Goal: Browse casually

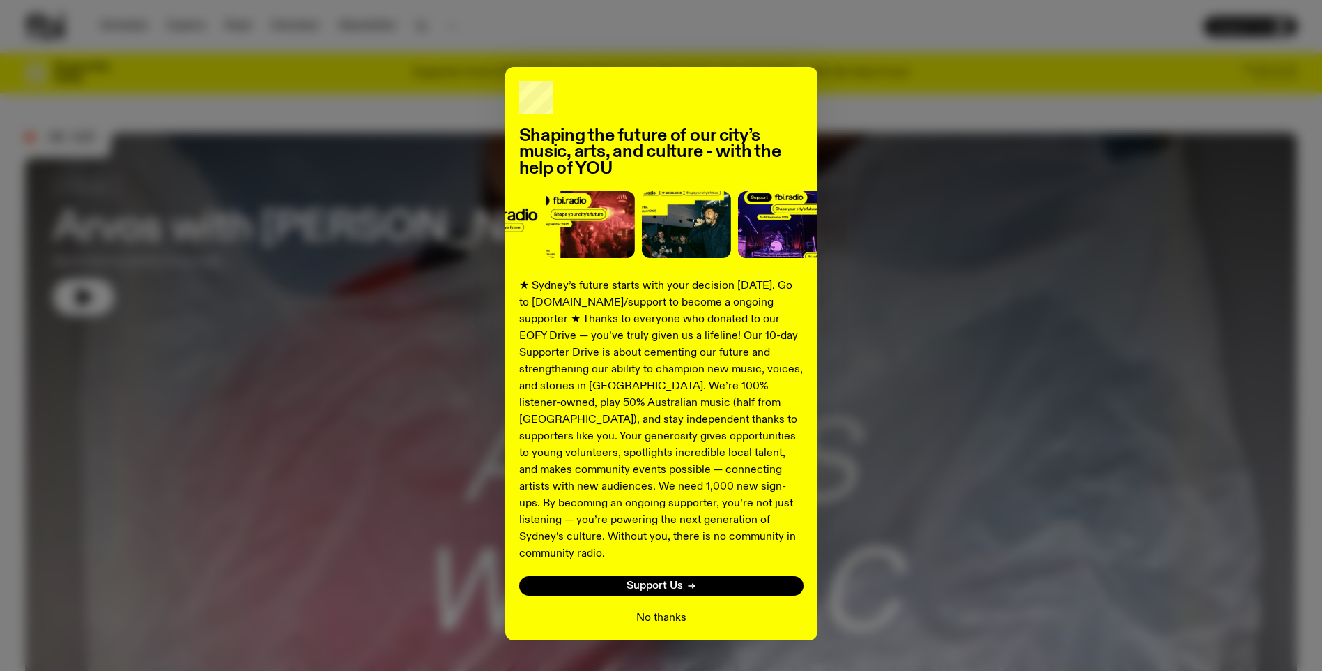
click at [669, 609] on button "No thanks" at bounding box center [661, 617] width 50 height 17
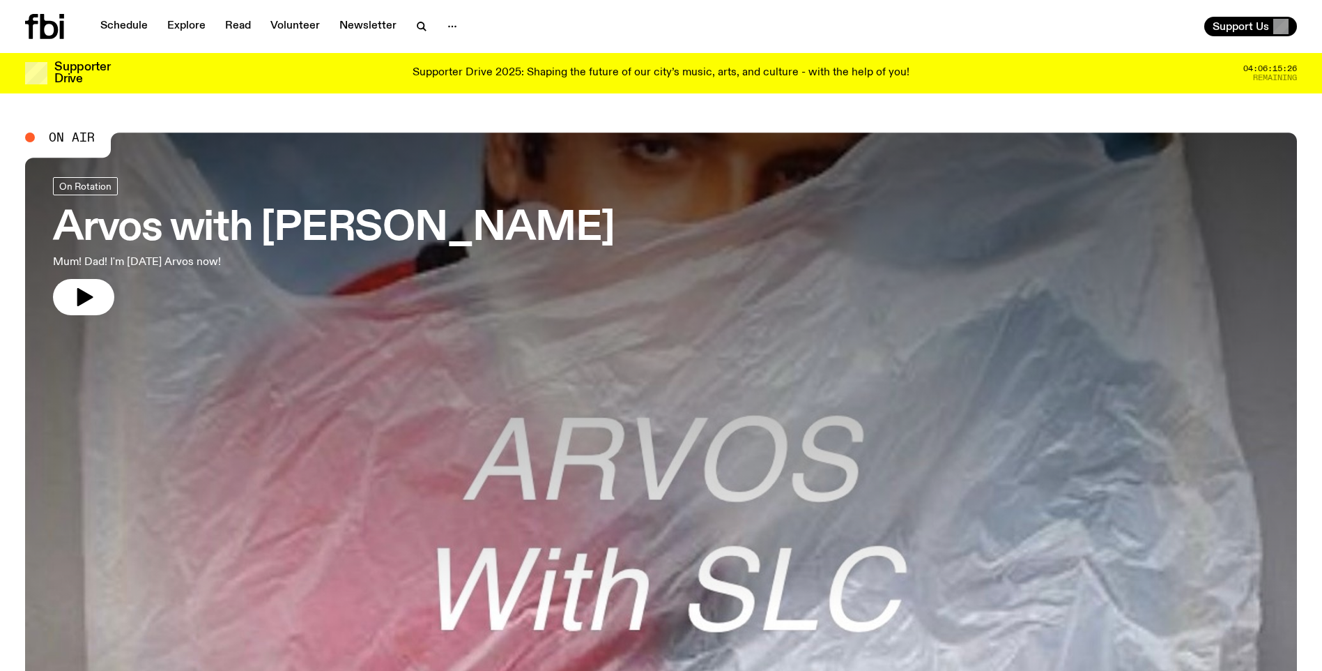
click at [669, 637] on button "No thanks" at bounding box center [661, 645] width 50 height 17
click at [84, 298] on icon "button" at bounding box center [85, 297] width 16 height 18
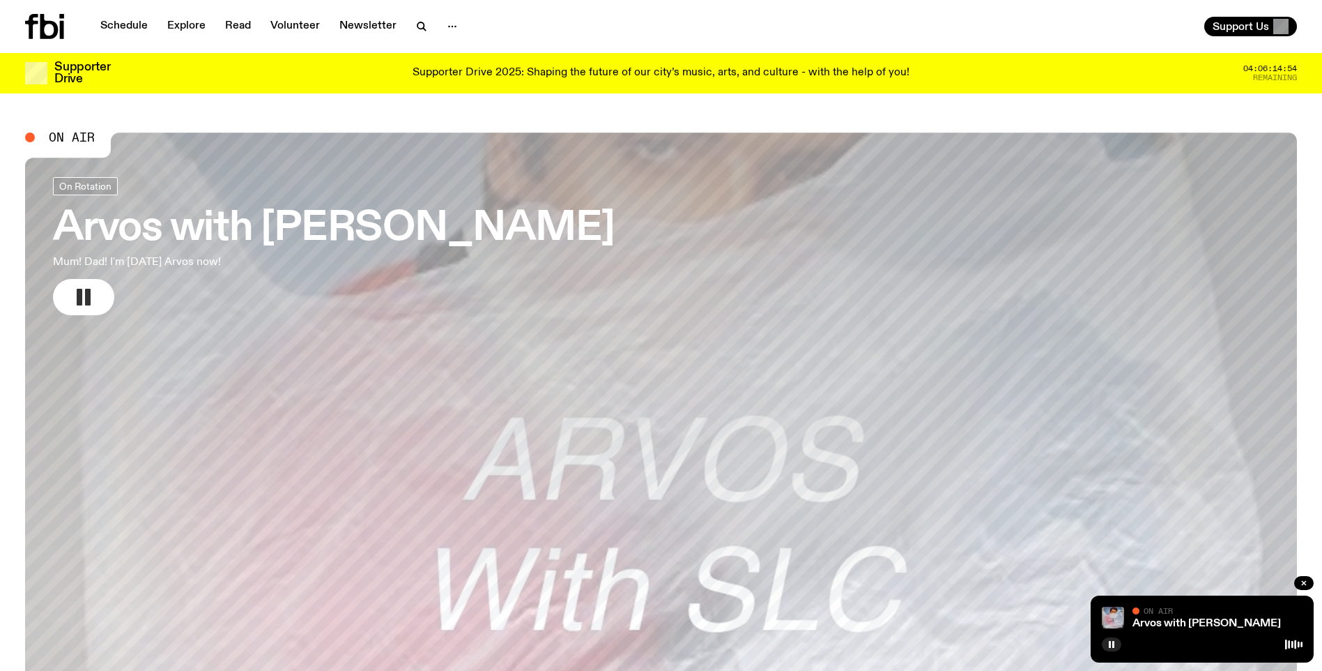
click at [89, 298] on rect "button" at bounding box center [88, 297] width 6 height 17
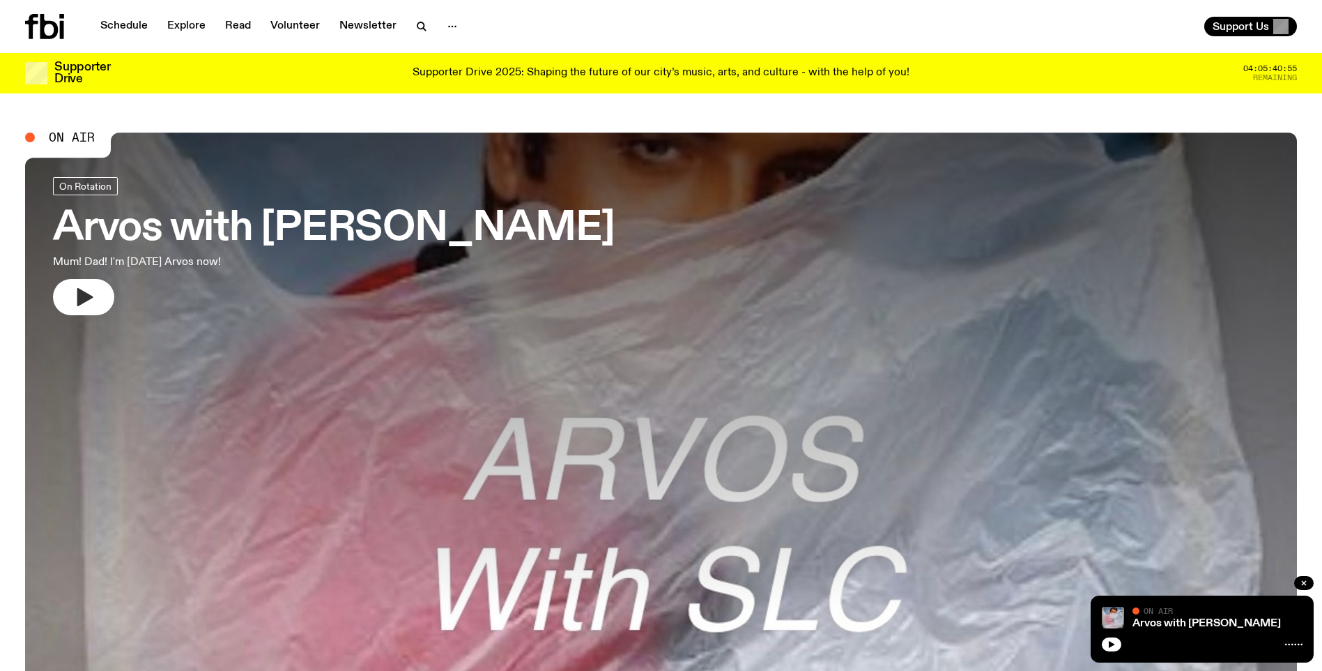
click at [92, 300] on icon "button" at bounding box center [83, 297] width 22 height 22
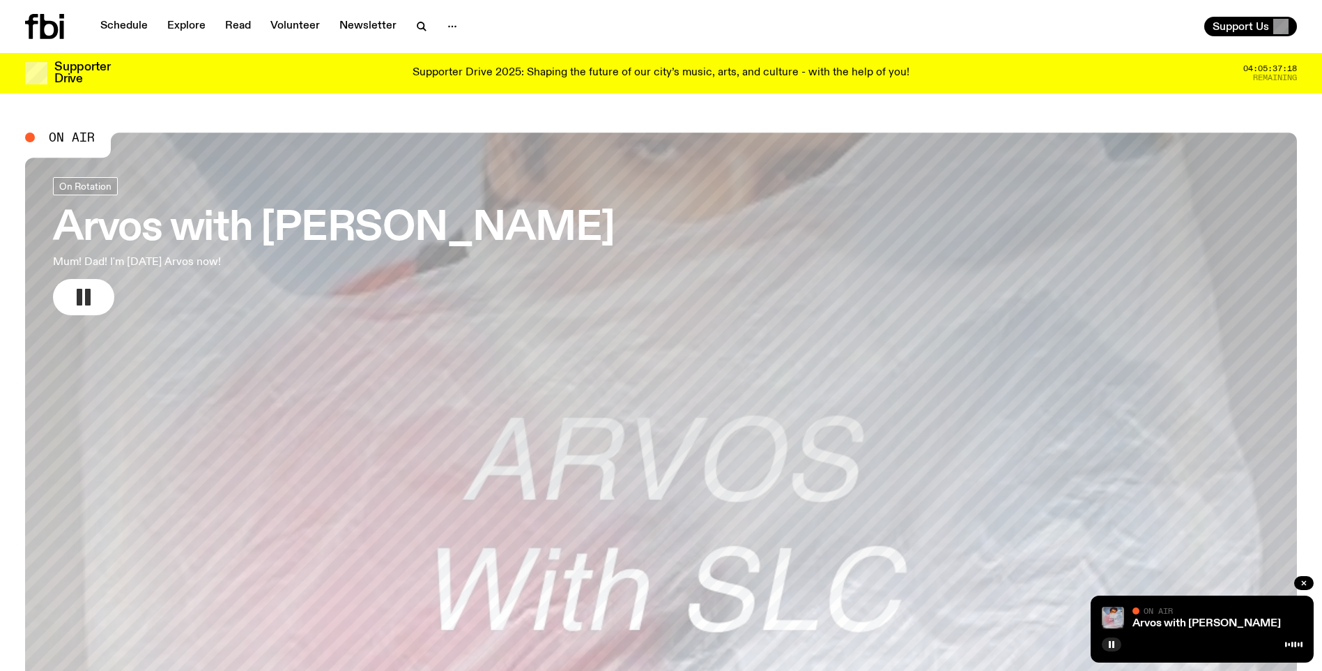
click at [73, 301] on icon "button" at bounding box center [83, 297] width 22 height 22
